Goal: Information Seeking & Learning: Learn about a topic

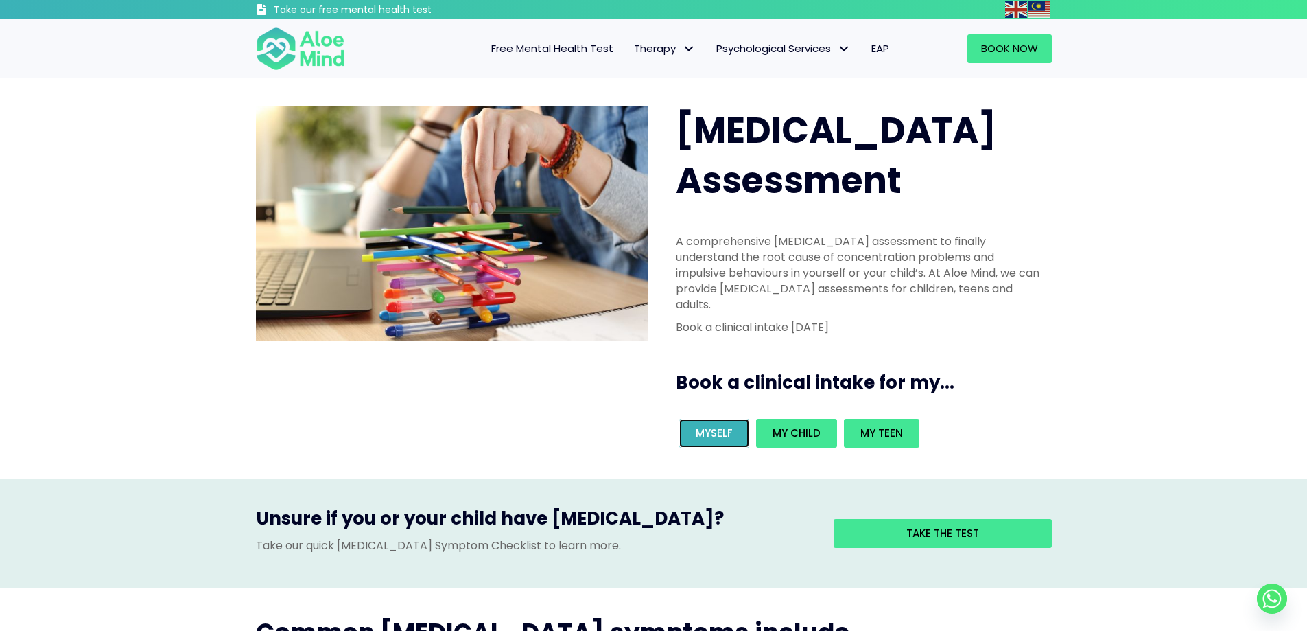
click at [724, 426] on span "Myself" at bounding box center [714, 433] width 37 height 14
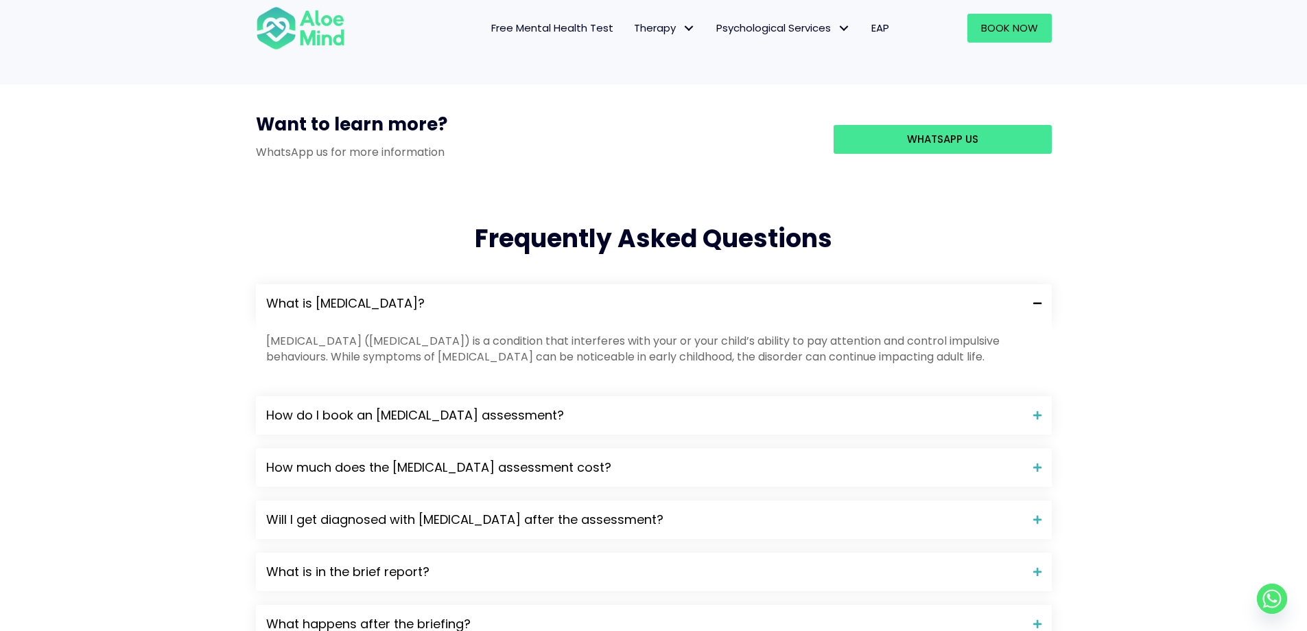
scroll to position [1235, 0]
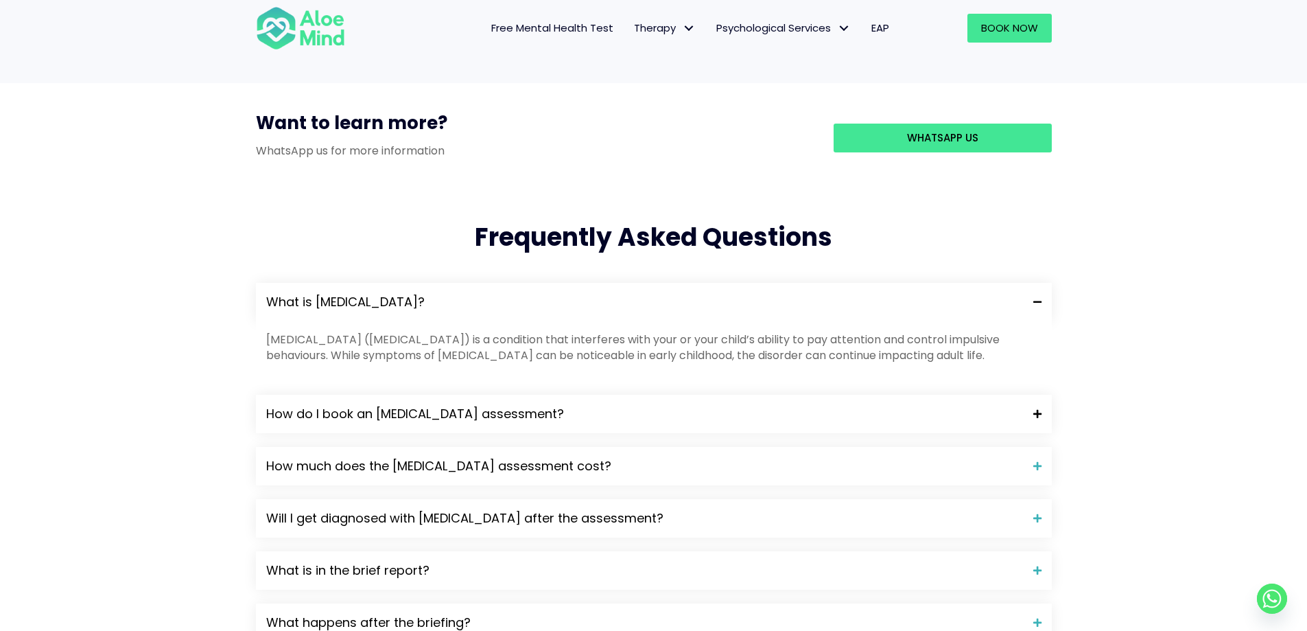
click at [309, 405] on span "How do I book an ADHD assessment?" at bounding box center [644, 414] width 757 height 18
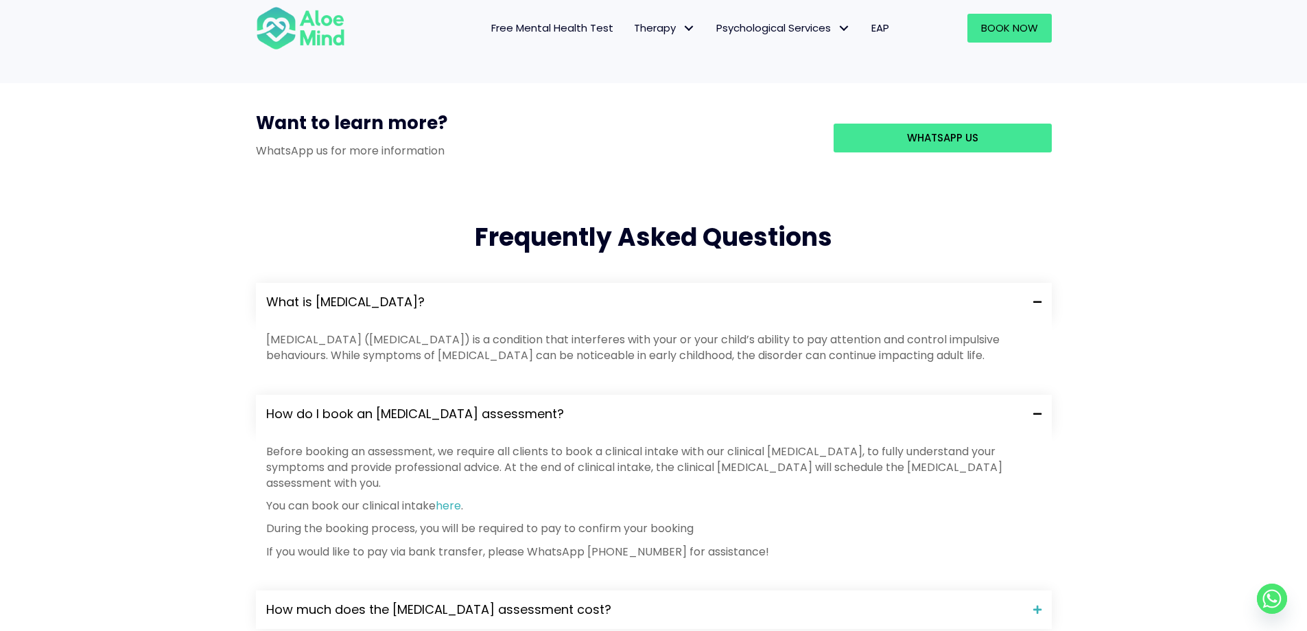
click at [159, 213] on div "Frequently Asked Questions What is ADHD? Attention-deficit hyperactivity disord…" at bounding box center [653, 536] width 1307 height 686
click at [745, 601] on span "How much does the ADHD assessment cost?" at bounding box center [644, 610] width 757 height 18
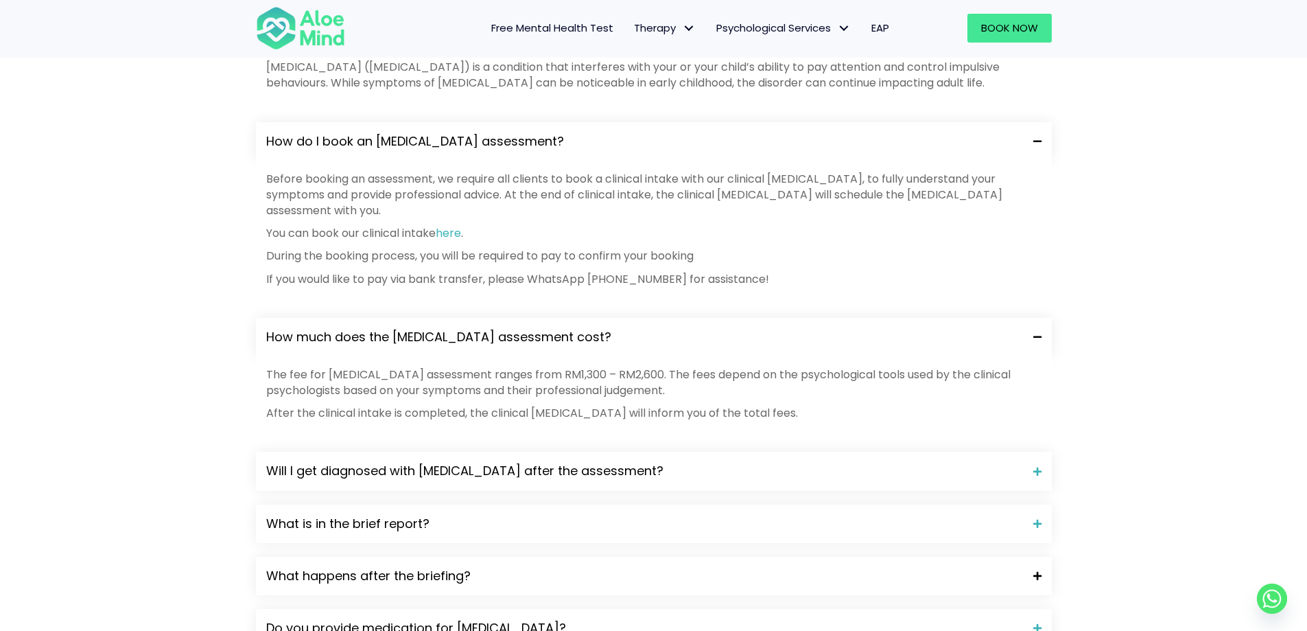
scroll to position [1510, 0]
click at [353, 460] on span "Will I get diagnosed with ADHD after the assessment?" at bounding box center [644, 469] width 757 height 18
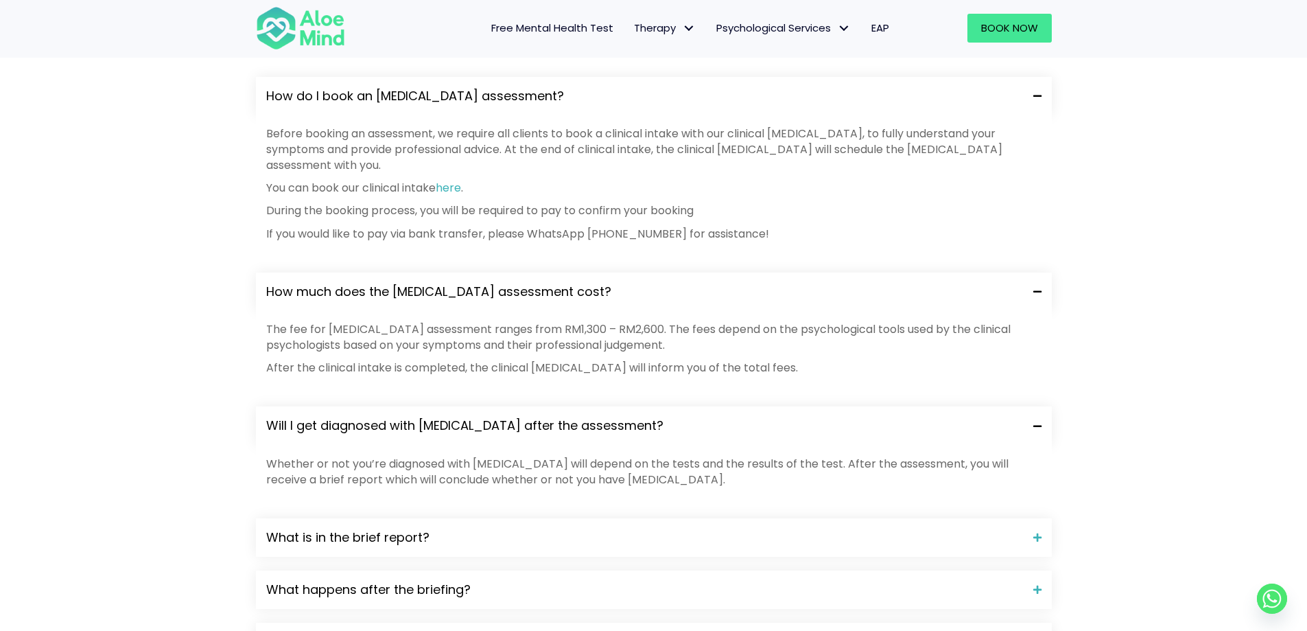
scroll to position [1647, 0]
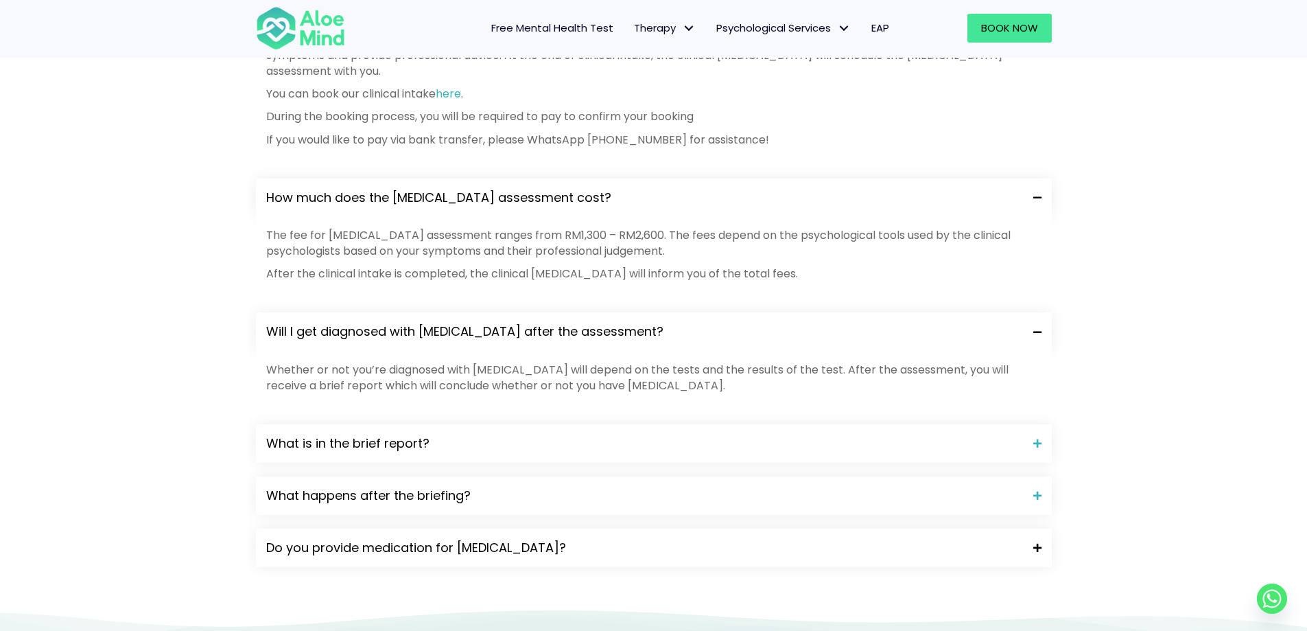
click at [294, 539] on span "Do you provide medication for ADHD?" at bounding box center [644, 548] width 757 height 18
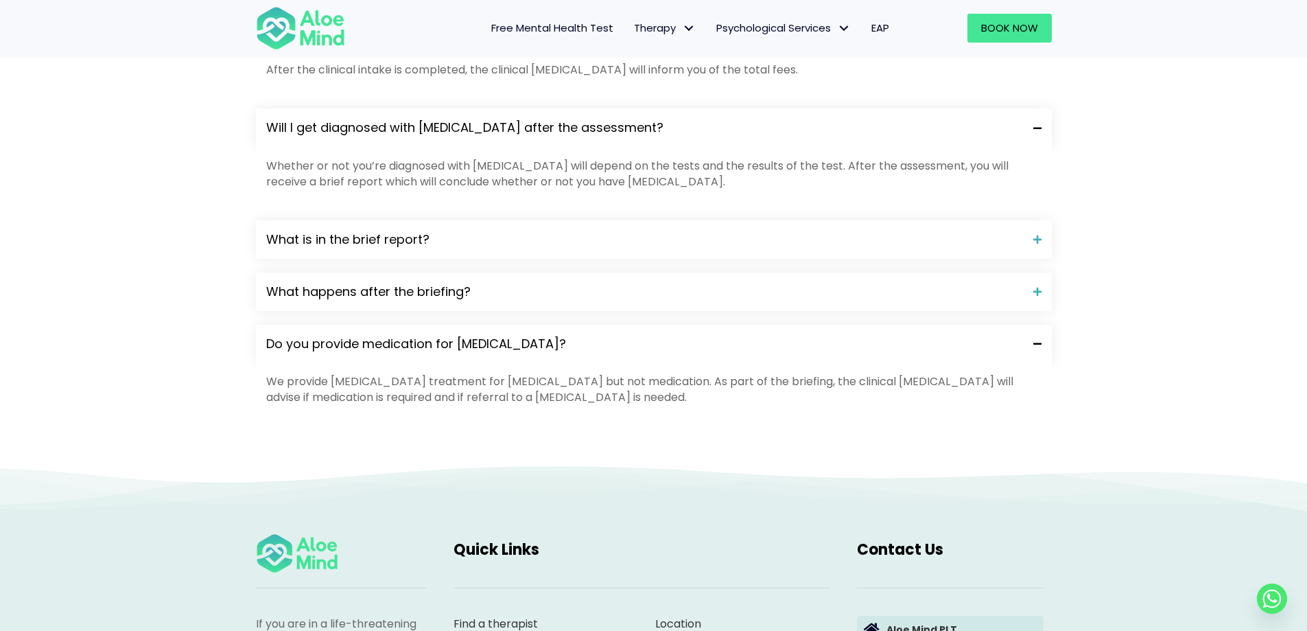
scroll to position [1922, 0]
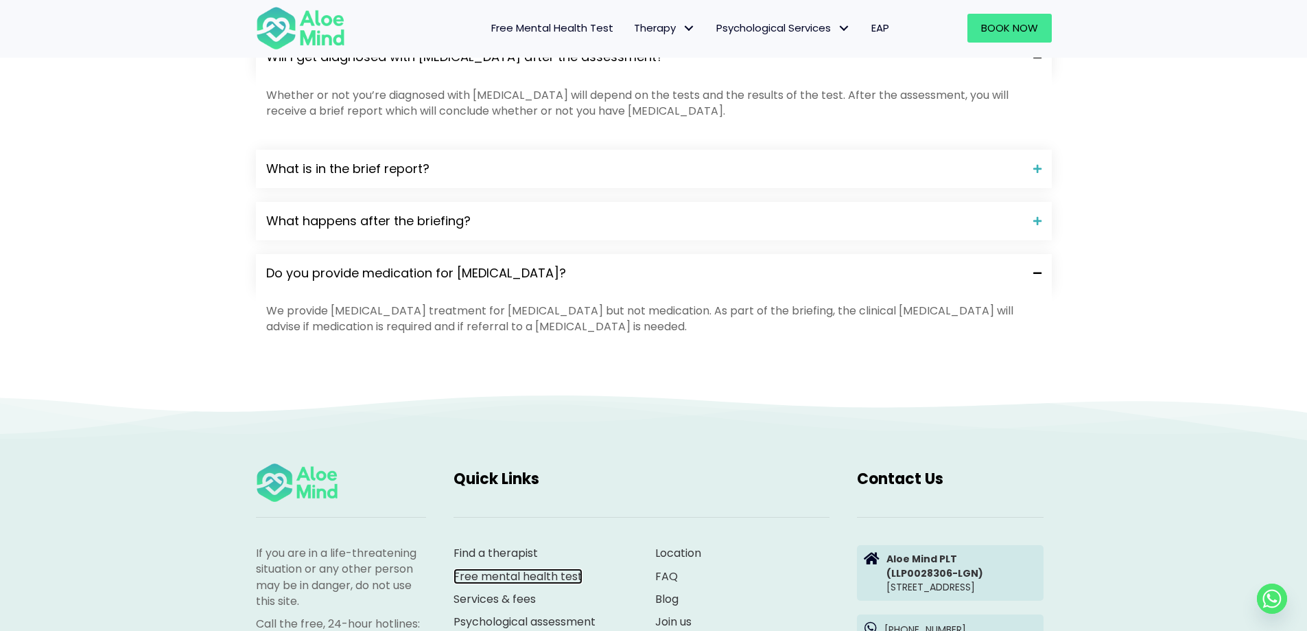
click at [521, 568] on link "Free mental health test" at bounding box center [518, 576] width 129 height 16
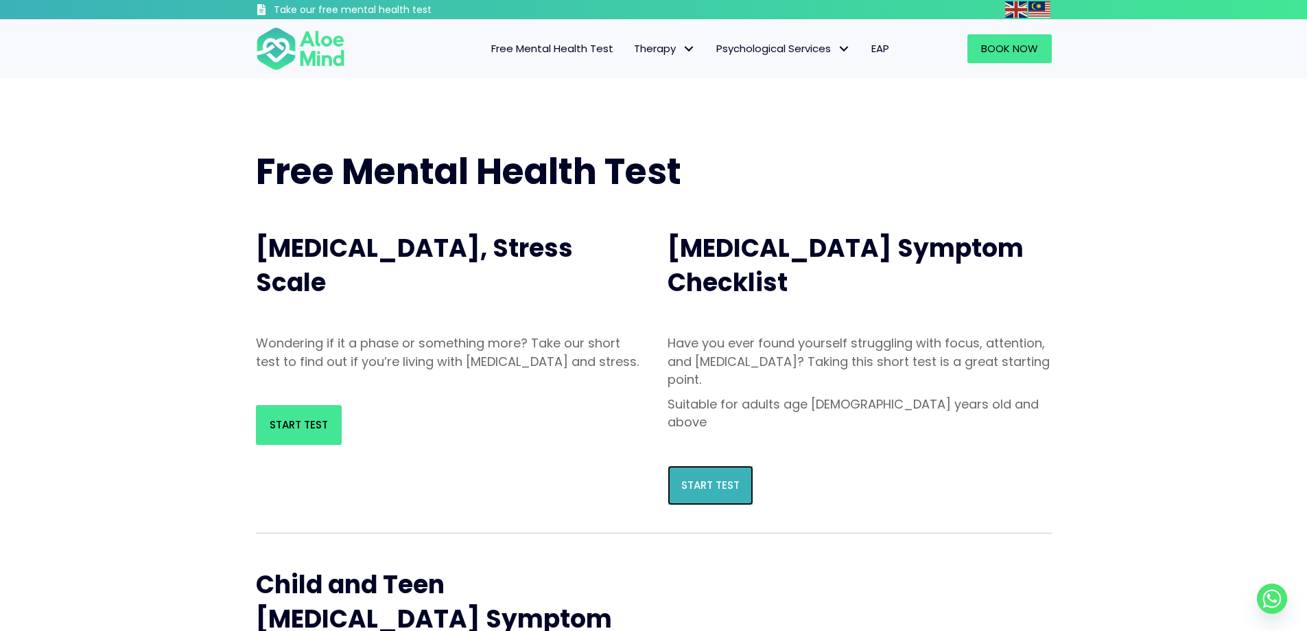
click at [741, 465] on link "Start Test" at bounding box center [711, 485] width 86 height 40
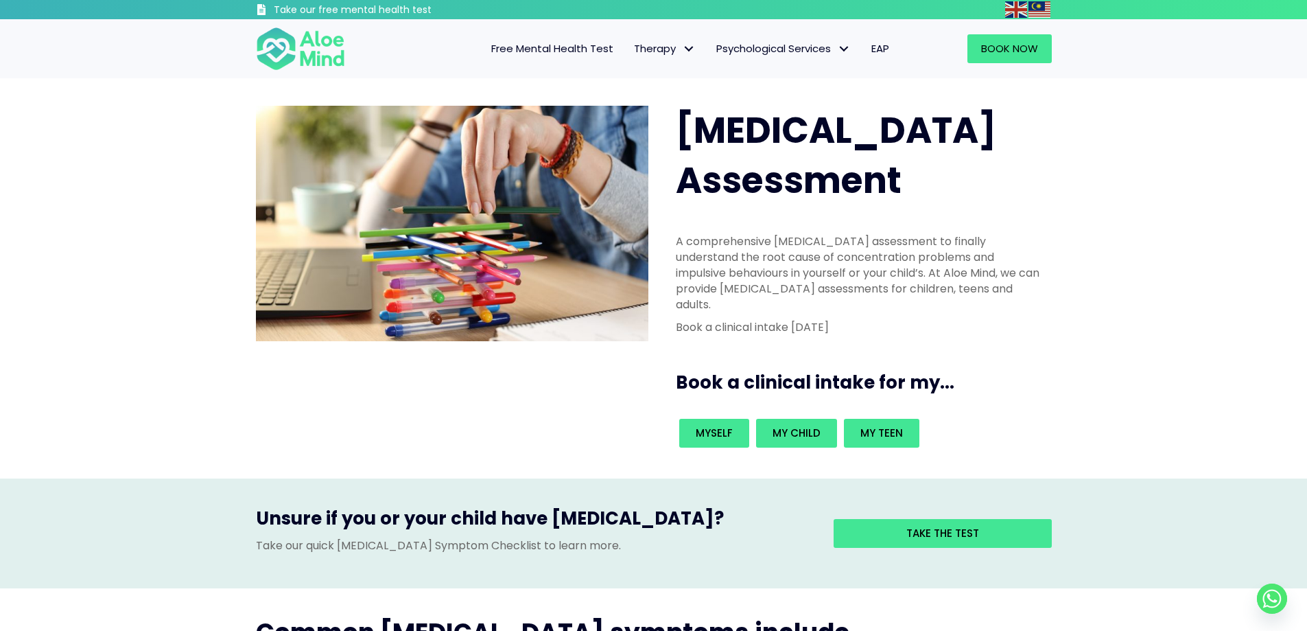
click at [804, 500] on div "Unsure if you or your child have [MEDICAL_DATA]? Take our quick [MEDICAL_DATA] …" at bounding box center [654, 533] width 824 height 82
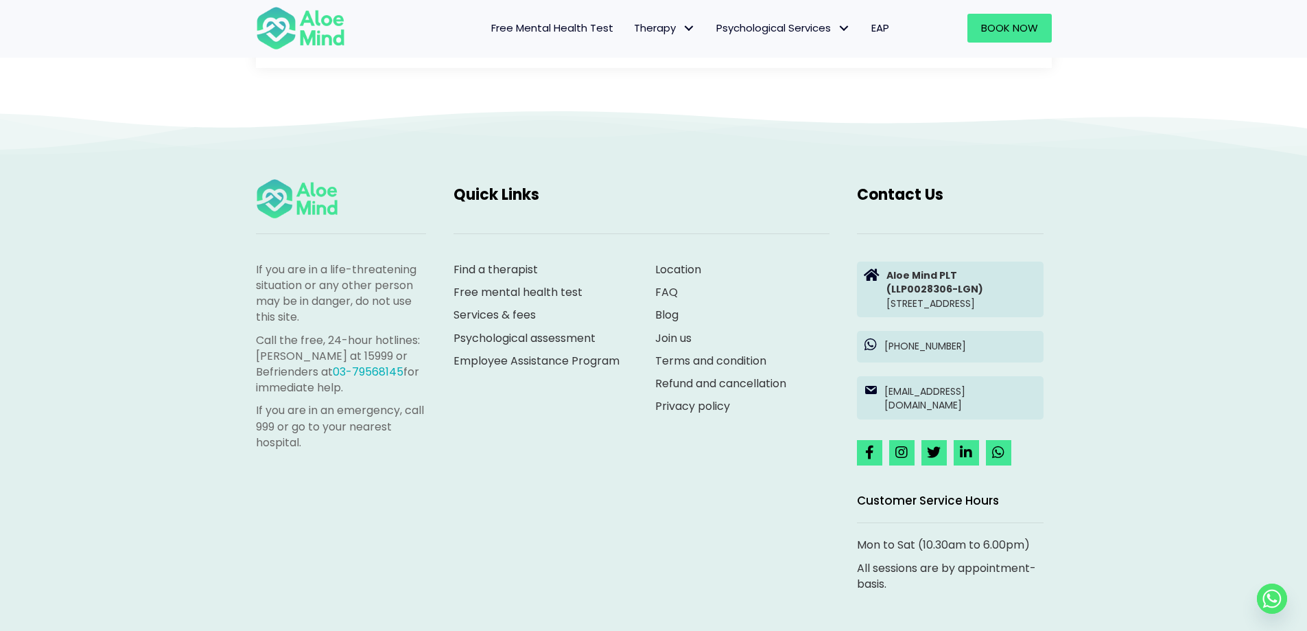
scroll to position [1870, 0]
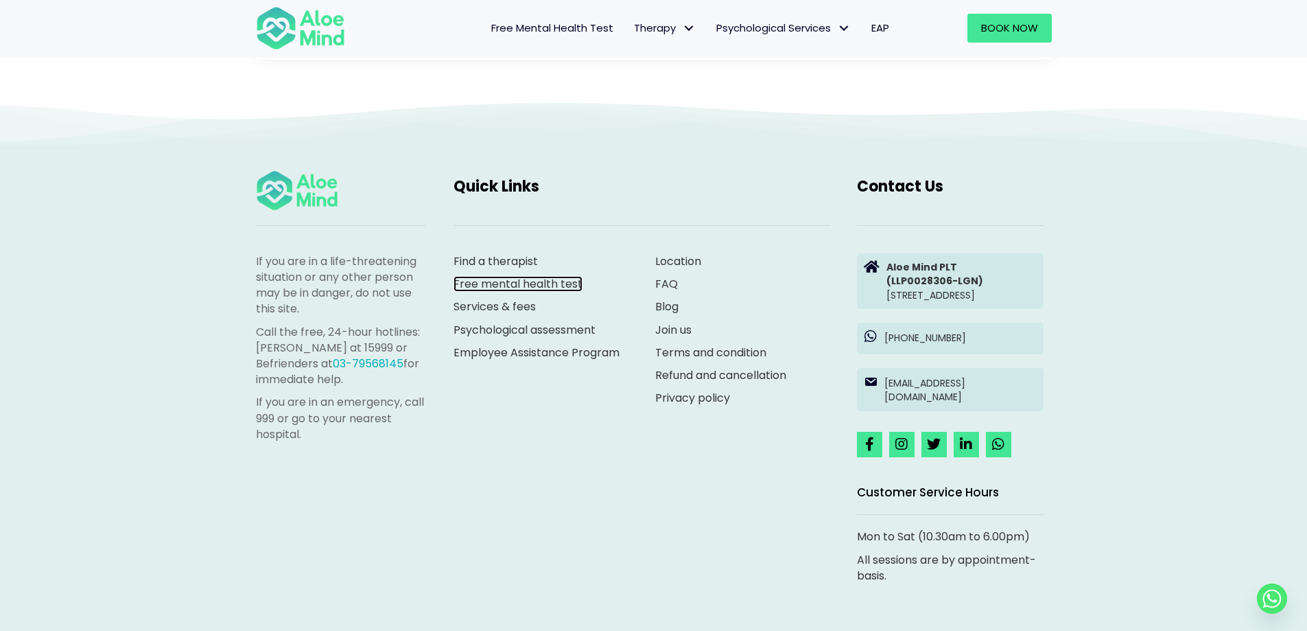
click at [552, 276] on link "Free mental health test" at bounding box center [518, 284] width 129 height 16
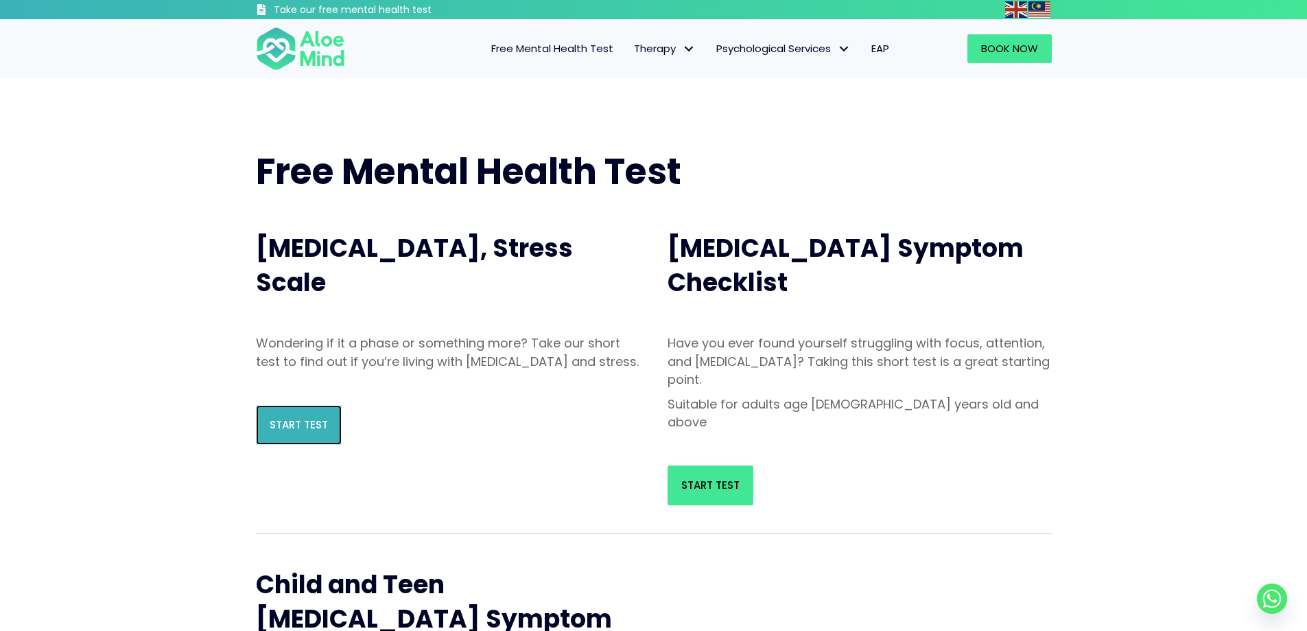
click at [283, 445] on link "Start Test" at bounding box center [299, 425] width 86 height 40
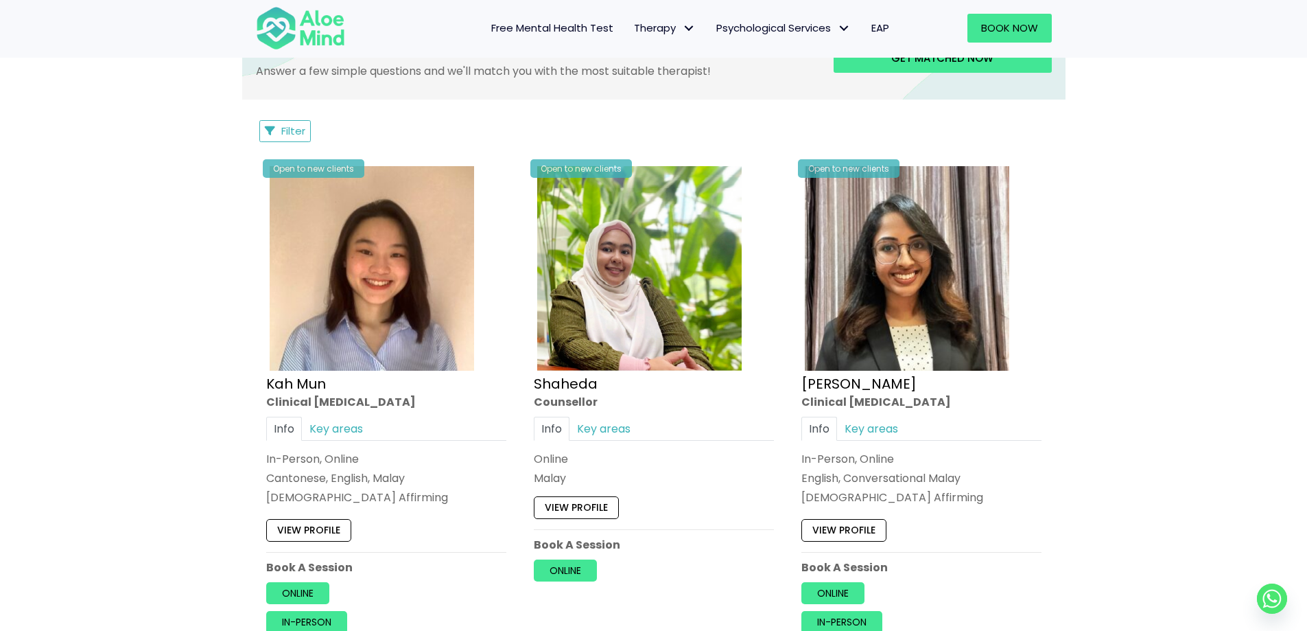
scroll to position [618, 0]
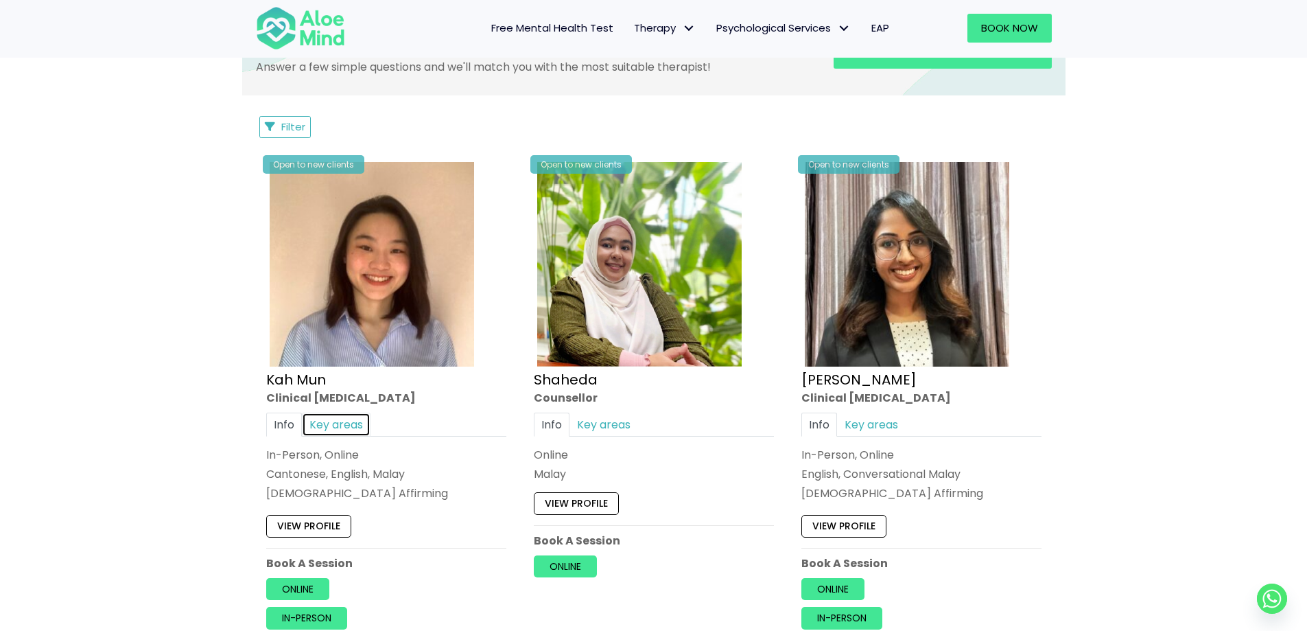
click at [318, 418] on link "Key areas" at bounding box center [336, 424] width 69 height 24
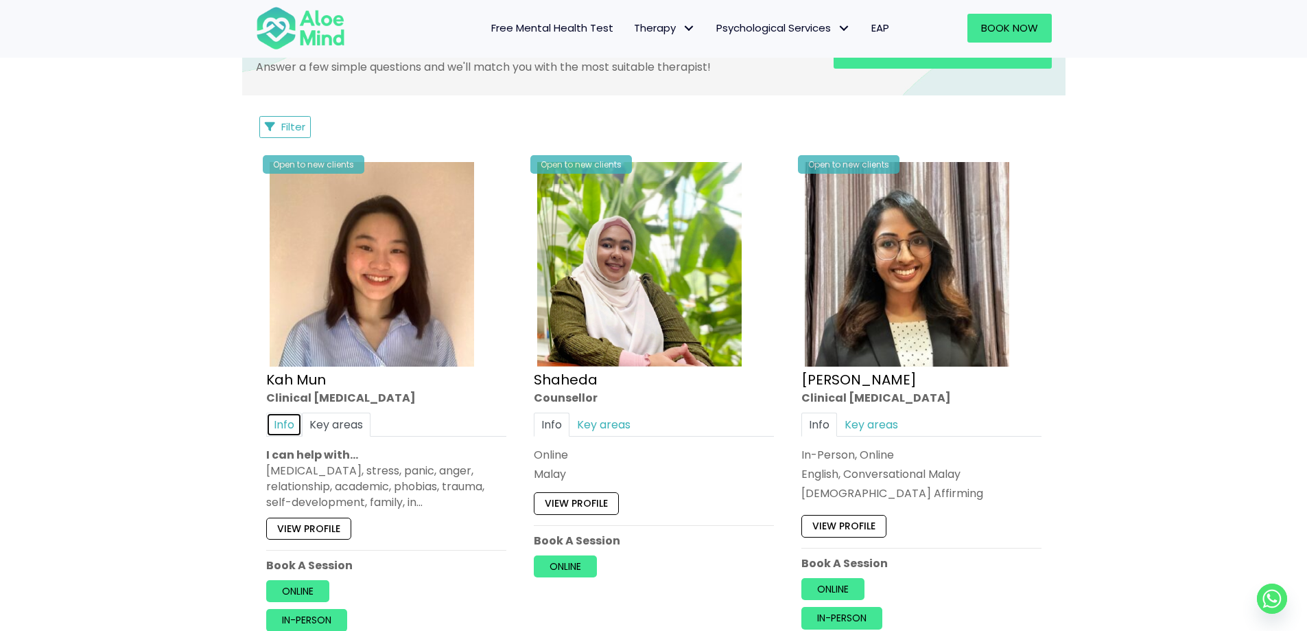
click at [271, 421] on link "Info" at bounding box center [284, 424] width 36 height 24
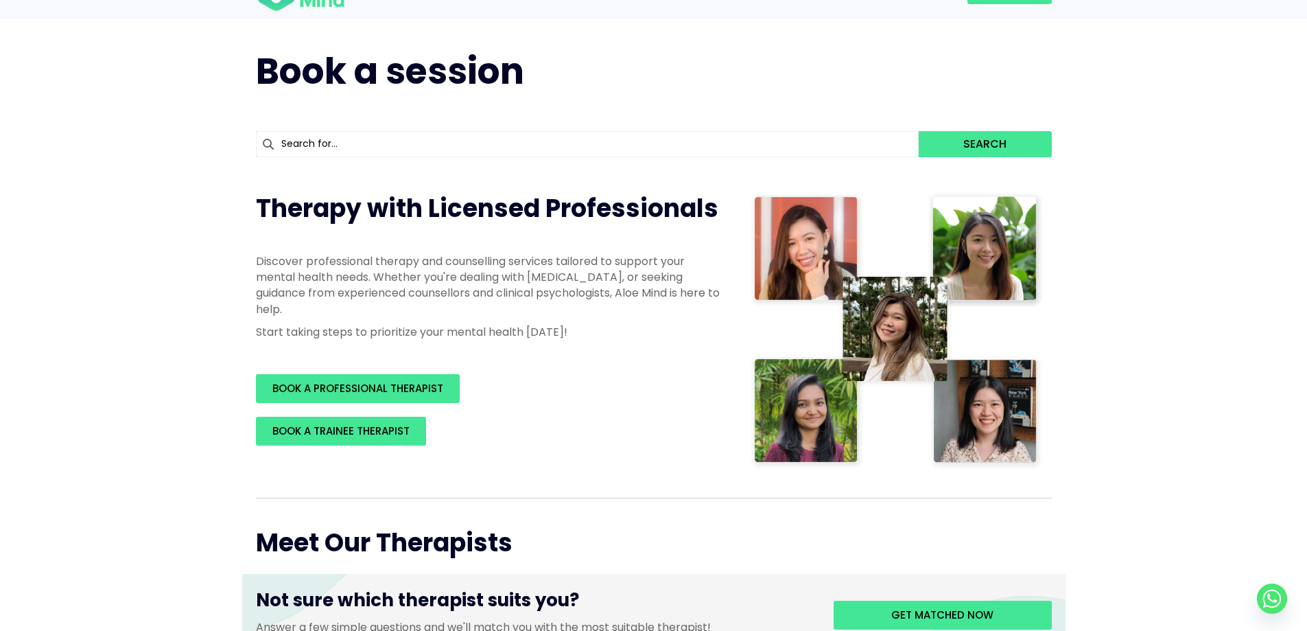
scroll to position [0, 0]
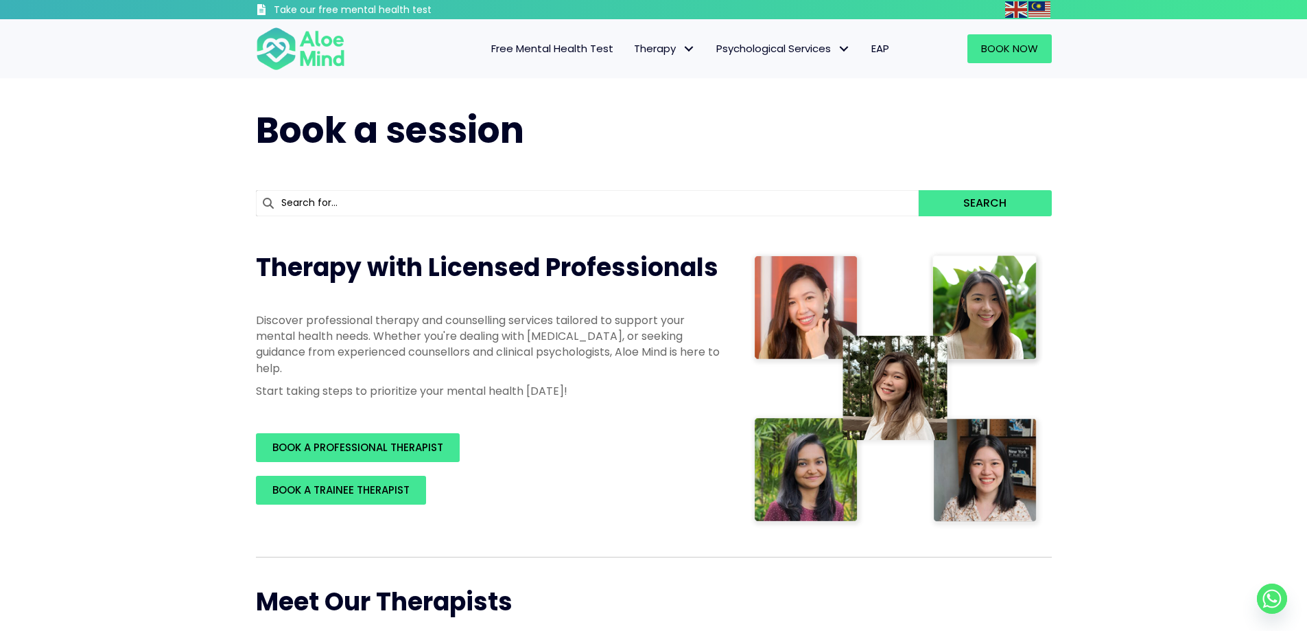
click at [553, 52] on span "Free Mental Health Test" at bounding box center [552, 48] width 122 height 14
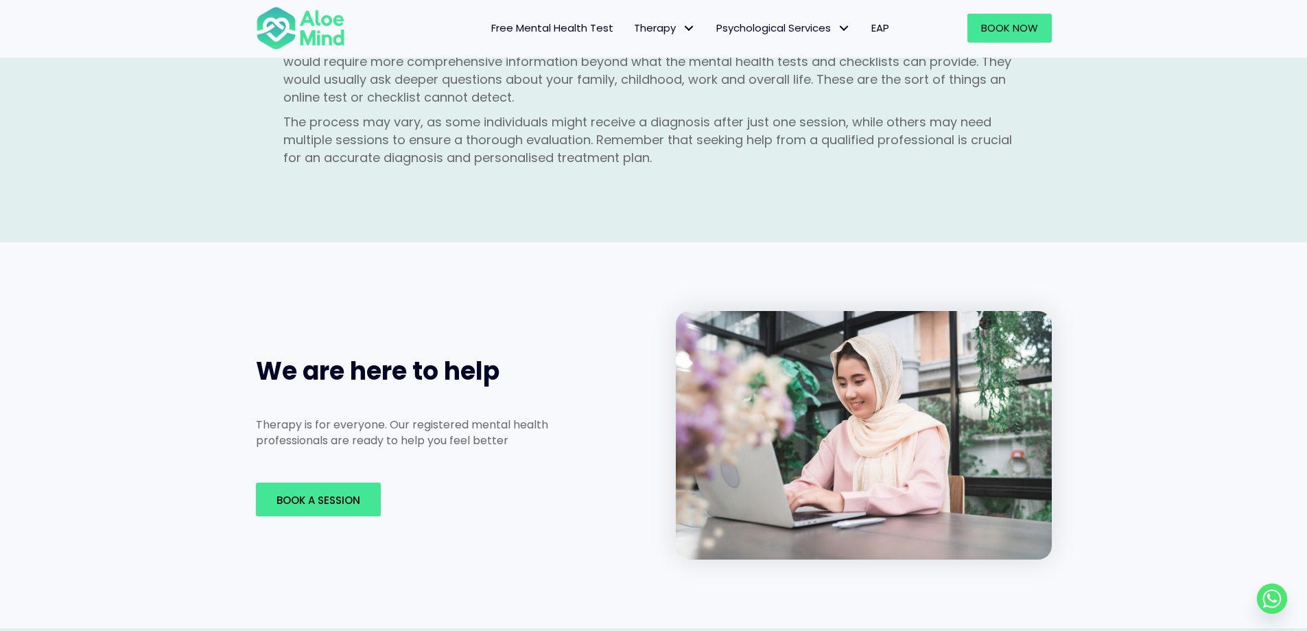
scroll to position [2059, 0]
